Goal: Task Accomplishment & Management: Manage account settings

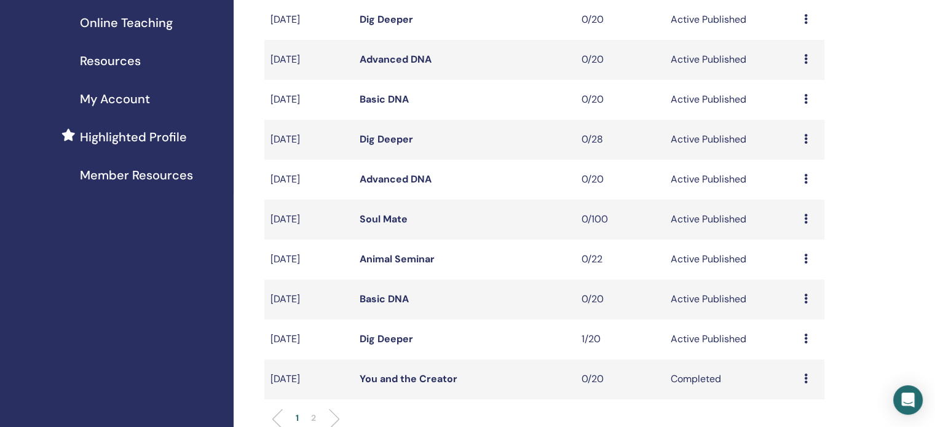
scroll to position [246, 0]
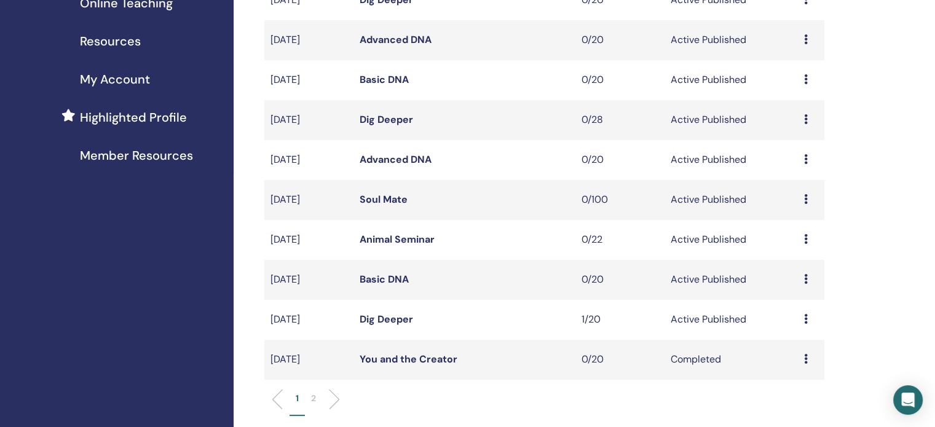
click at [370, 323] on link "Dig Deeper" at bounding box center [386, 319] width 53 height 13
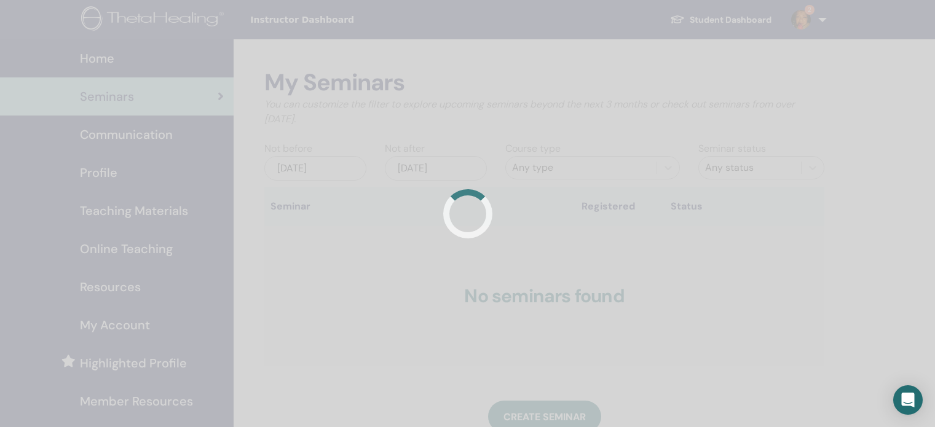
scroll to position [245, 0]
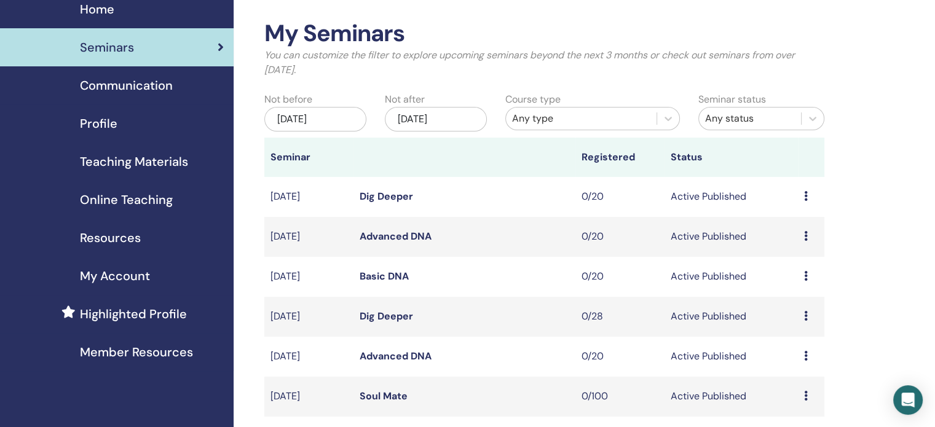
scroll to position [184, 0]
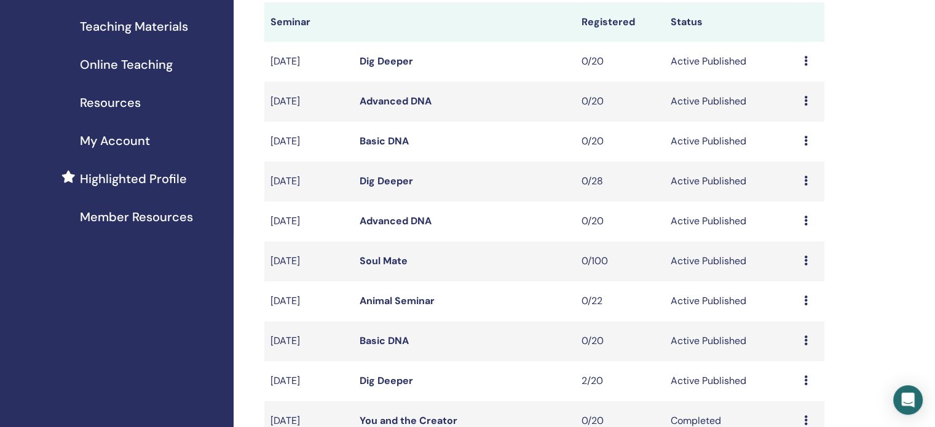
click at [388, 384] on link "Dig Deeper" at bounding box center [386, 380] width 53 height 13
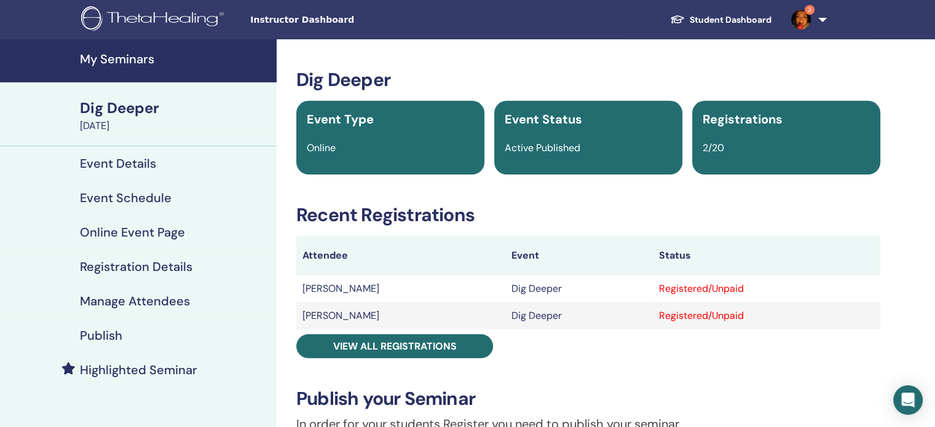
click at [809, 17] on img at bounding box center [801, 20] width 20 height 20
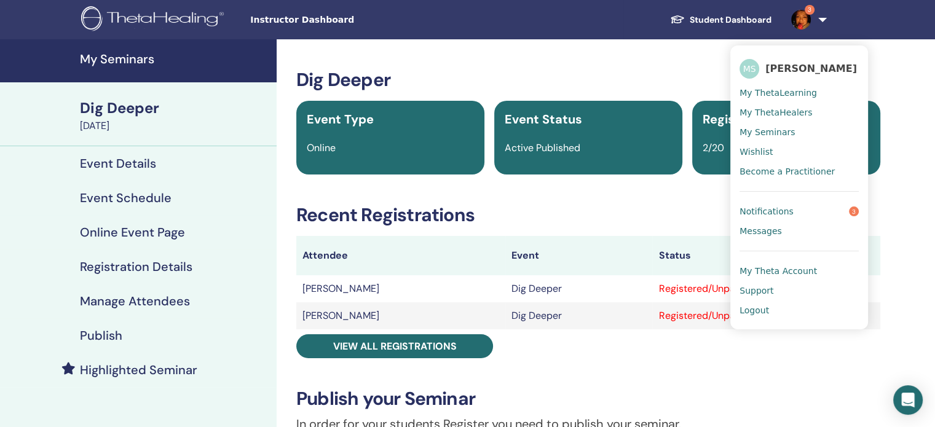
click at [771, 211] on span "Notifications" at bounding box center [766, 211] width 54 height 11
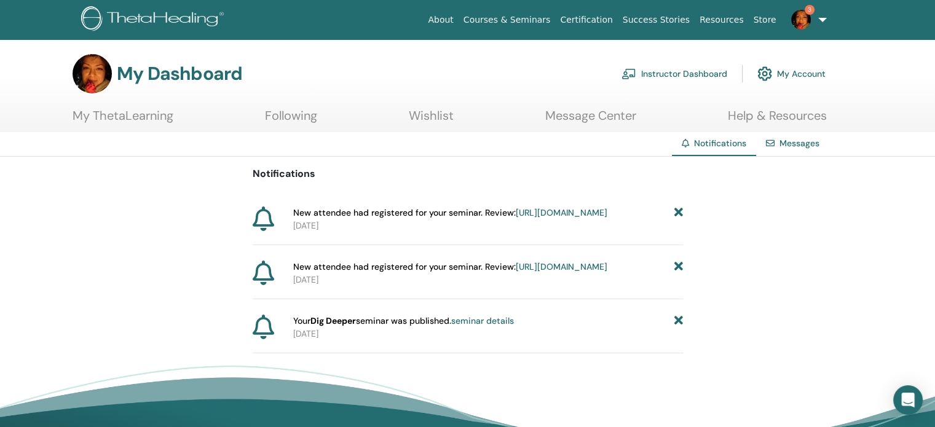
click at [677, 209] on icon at bounding box center [678, 213] width 9 height 13
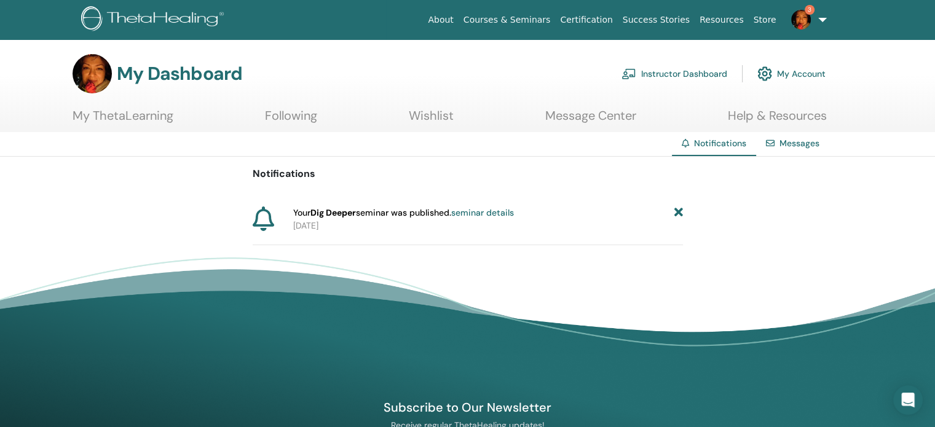
click at [677, 209] on icon at bounding box center [678, 213] width 9 height 13
